Goal: Information Seeking & Learning: Learn about a topic

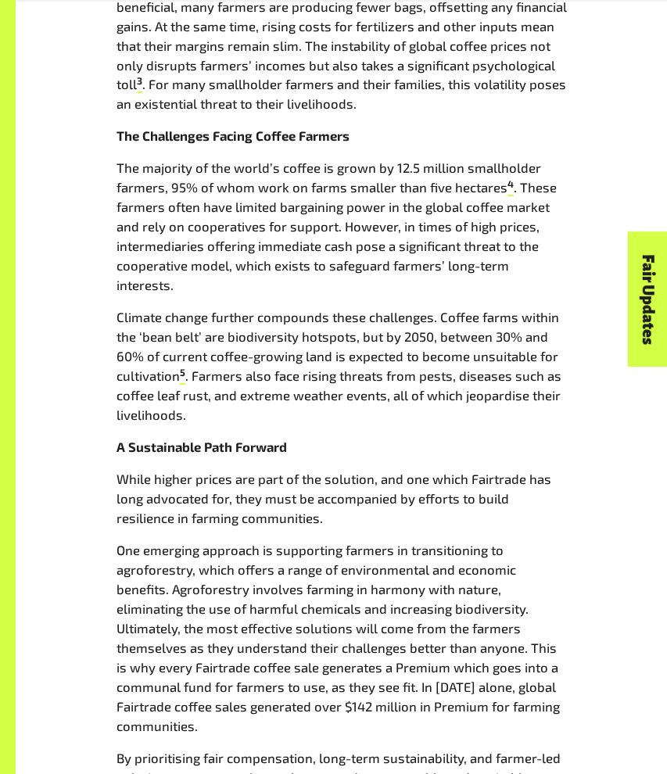
scroll to position [1018, 0]
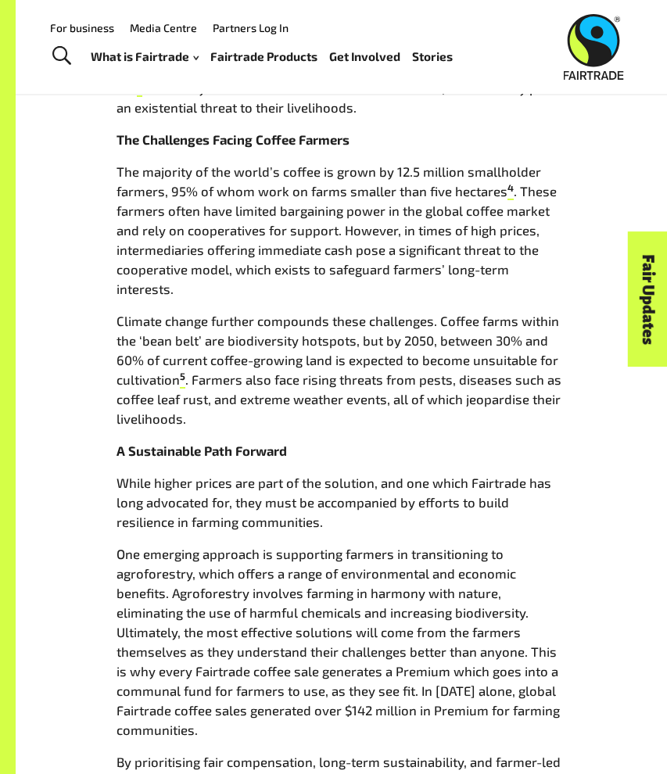
click at [399, 212] on p "The majority of the world’s coffee is grown by 12.5 million smallholder farmers…" at bounding box center [341, 230] width 450 height 137
click at [399, 211] on p "The majority of the world’s coffee is grown by 12.5 million smallholder farmers…" at bounding box center [341, 230] width 450 height 137
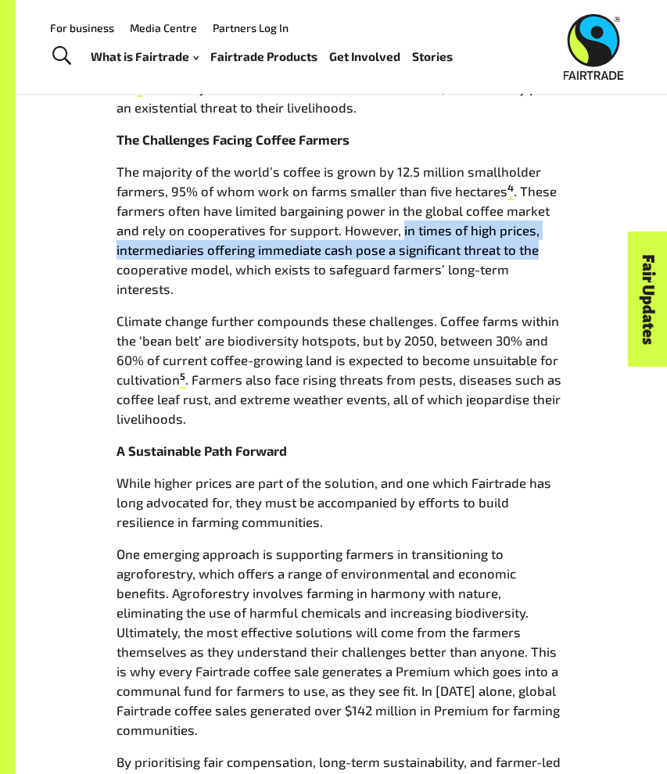
drag, startPoint x: 395, startPoint y: 207, endPoint x: 550, endPoint y: 224, distance: 155.6
click at [550, 224] on p "The majority of the world’s coffee is grown by 12.5 million smallholder farmers…" at bounding box center [341, 230] width 450 height 137
click at [551, 224] on p "The majority of the world’s coffee is grown by 12.5 million smallholder farmers…" at bounding box center [341, 230] width 450 height 137
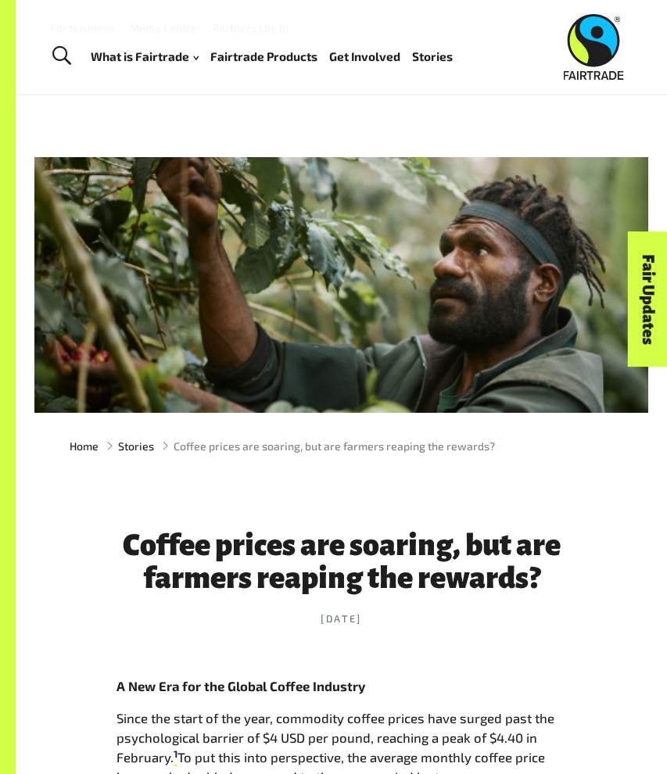
scroll to position [0, 0]
click at [592, 53] on img at bounding box center [594, 47] width 60 height 66
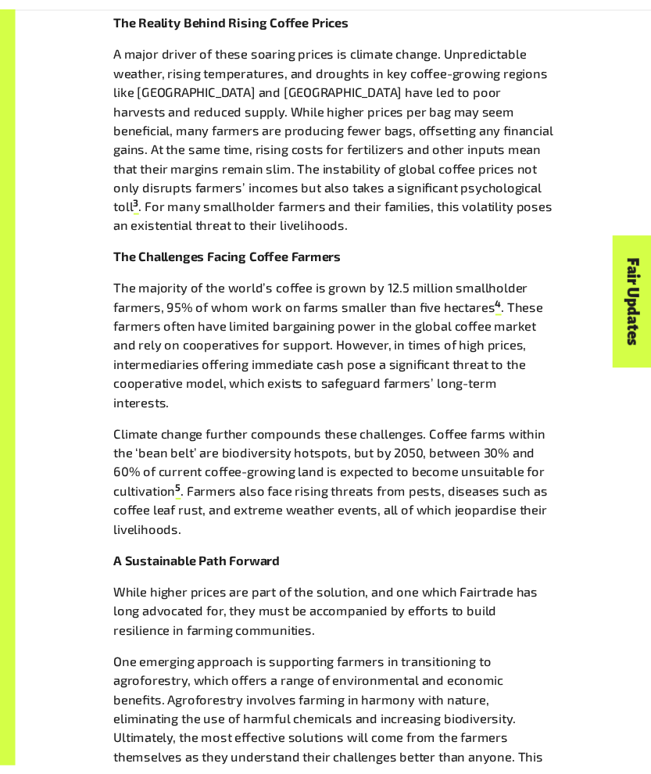
scroll to position [906, 0]
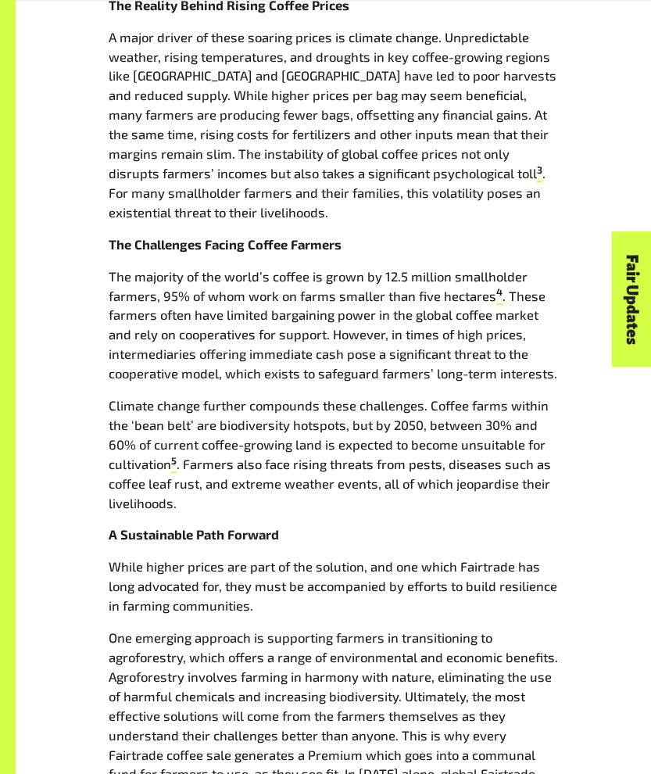
click at [520, 395] on p "Climate change further compounds these challenges. Coffee farms within the ‘bea…" at bounding box center [334, 453] width 450 height 116
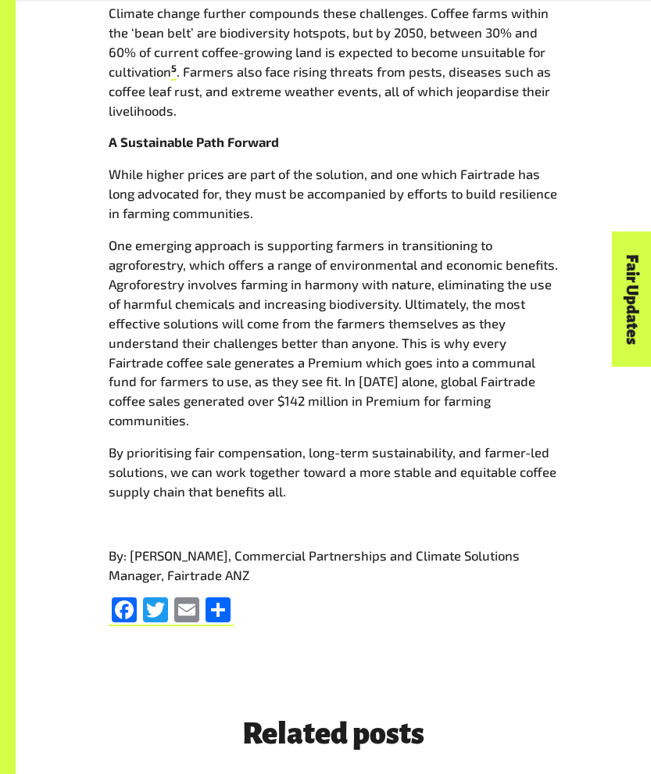
scroll to position [1299, 0]
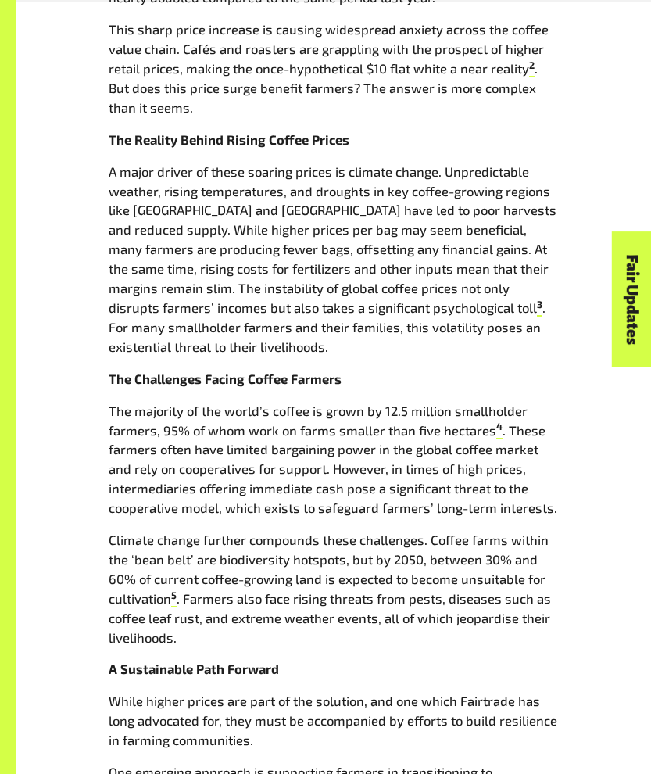
scroll to position [788, 0]
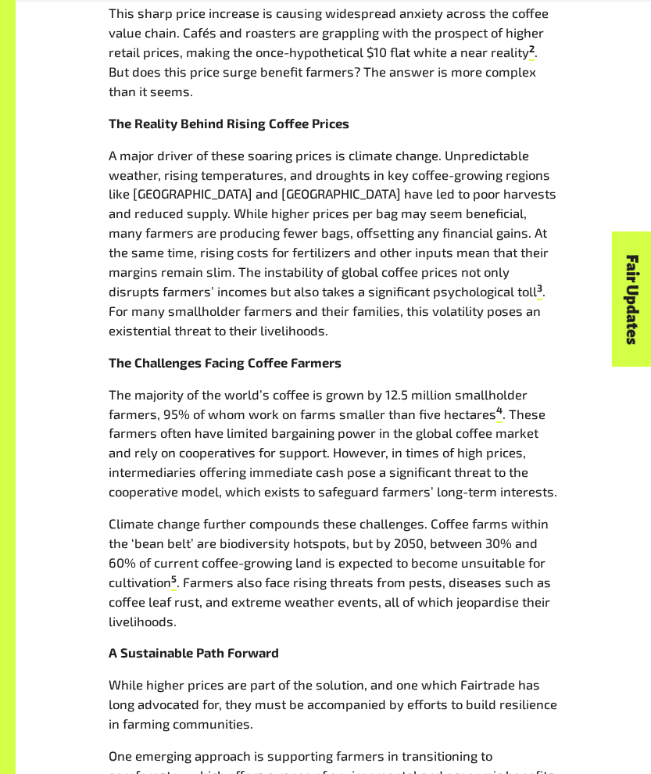
click at [416, 387] on p "The majority of the world’s coffee is grown by 12.5 million smallholder farmers…" at bounding box center [334, 443] width 450 height 116
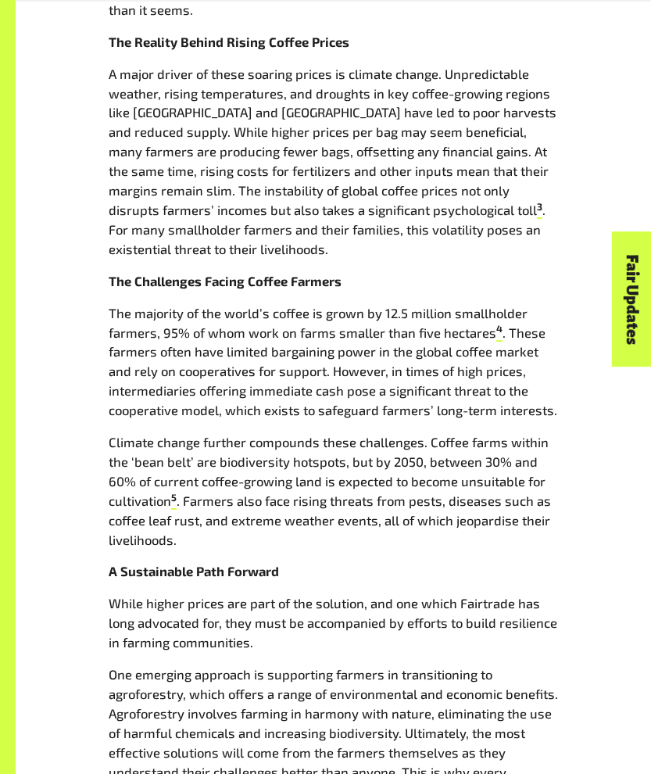
scroll to position [868, 0]
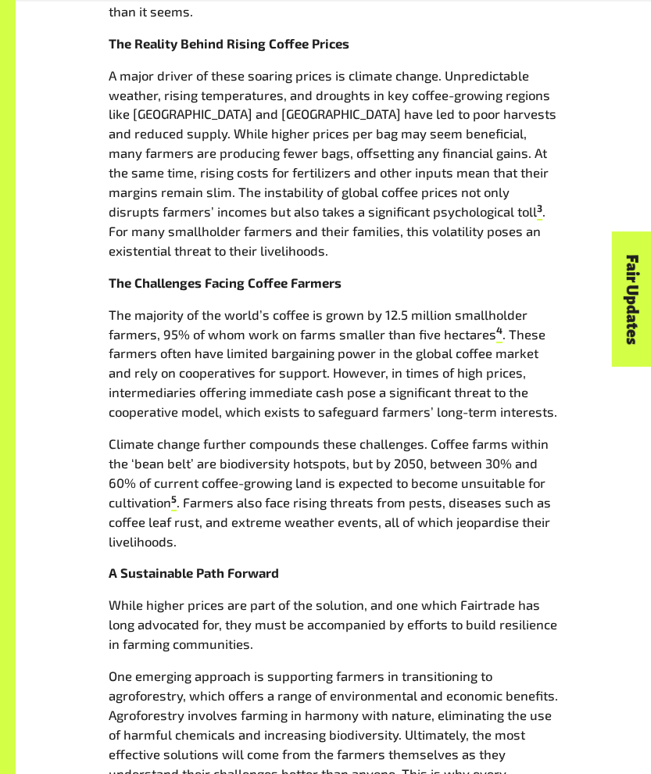
click at [414, 387] on p "The majority of the world’s coffee is grown by 12.5 million smallholder farmers…" at bounding box center [334, 363] width 450 height 116
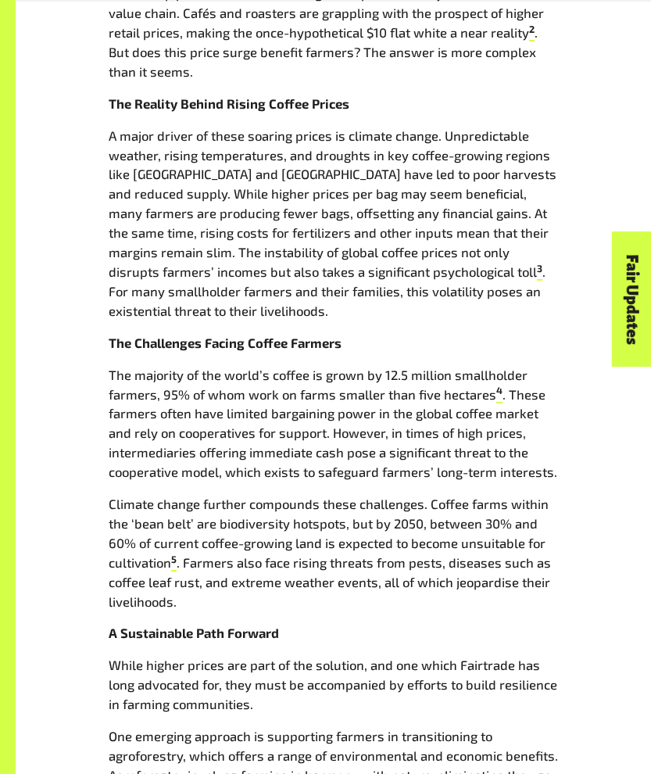
scroll to position [809, 0]
